Goal: Information Seeking & Learning: Learn about a topic

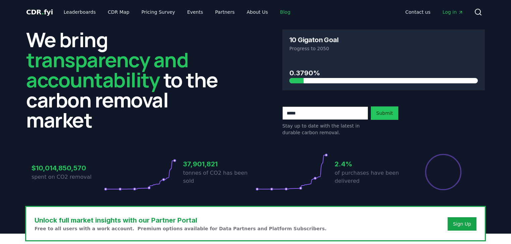
click at [279, 12] on link "Blog" at bounding box center [285, 12] width 21 height 12
click at [36, 12] on span "CDR . fyi" at bounding box center [39, 12] width 27 height 8
click at [275, 10] on link "Blog" at bounding box center [285, 12] width 21 height 12
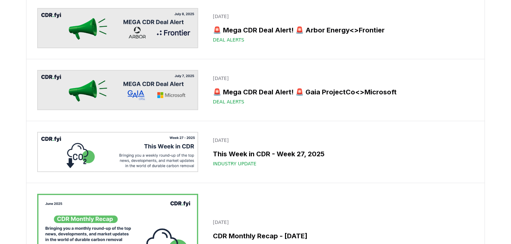
scroll to position [1234, 0]
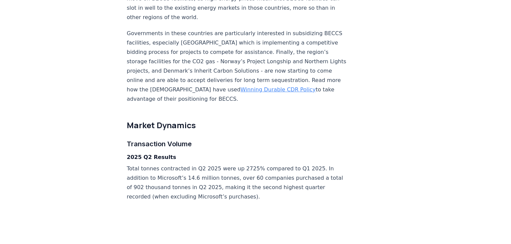
scroll to position [1073, 0]
